Goal: Complete application form

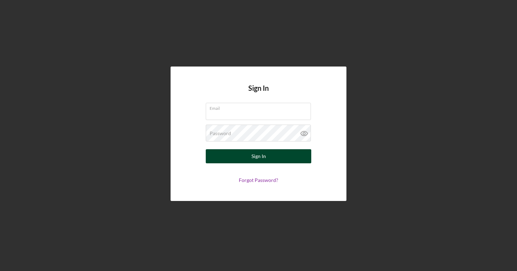
type input "[EMAIL_ADDRESS][DOMAIN_NAME]"
click at [258, 155] on div "Sign In" at bounding box center [259, 156] width 14 height 14
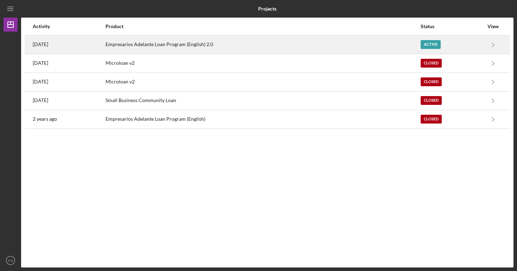
click at [188, 45] on div "Empresarios Adelante Loan Program (English) 2.0" at bounding box center [263, 45] width 315 height 18
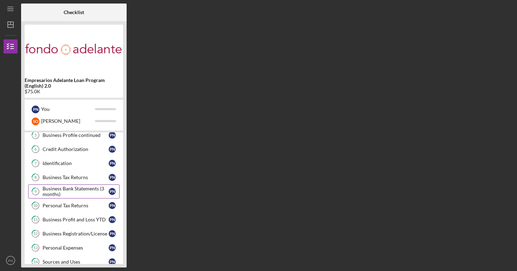
scroll to position [77, 0]
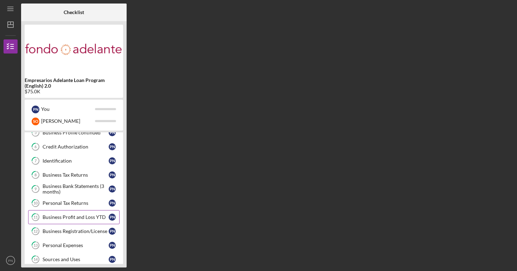
click at [88, 219] on div "Business Profit and Loss YTD" at bounding box center [76, 217] width 66 height 6
